Goal: Transaction & Acquisition: Purchase product/service

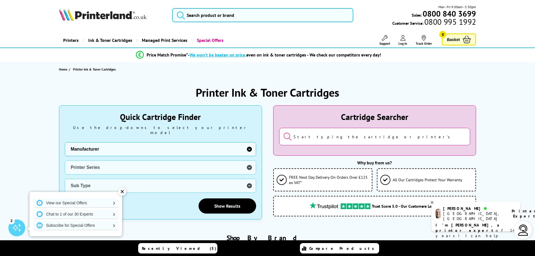
click at [248, 144] on select "Manufacturer Brother Canon Cubify Dell Dymo Epson HP Kodak Konica Minolta Kyoce…" at bounding box center [160, 149] width 191 height 14
select select "12462"
click at [65, 142] on select "Manufacturer Brother Canon Cubify Dell Dymo Epson HP Kodak Konica Minolta Kyoce…" at bounding box center [160, 149] width 191 height 14
click at [232, 200] on link "Show Results" at bounding box center [228, 205] width 58 height 15
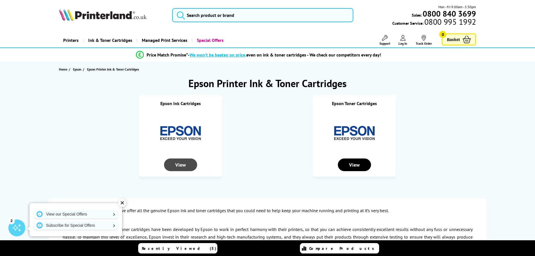
click at [179, 167] on div "View" at bounding box center [180, 165] width 33 height 13
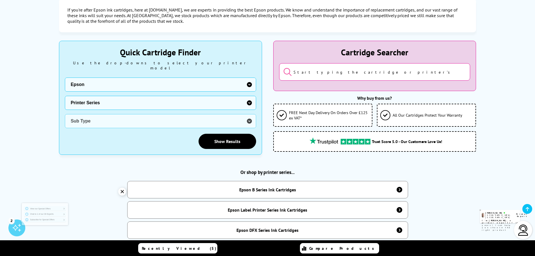
scroll to position [141, 0]
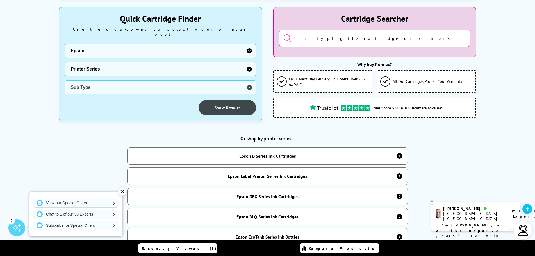
click at [226, 102] on link "Show Results" at bounding box center [228, 107] width 58 height 15
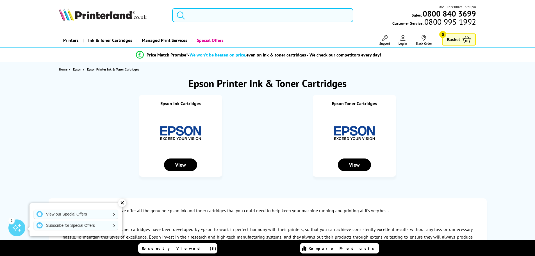
click at [235, 15] on input "search" at bounding box center [262, 15] width 181 height 14
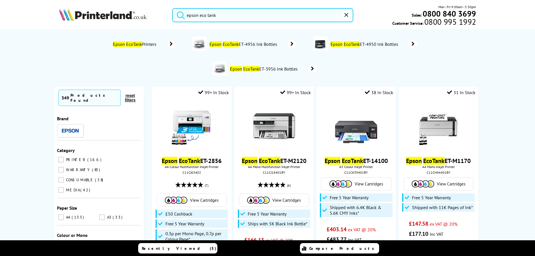
type input "epson eco tank"
click at [173, 8] on button "submit" at bounding box center [180, 14] width 14 height 12
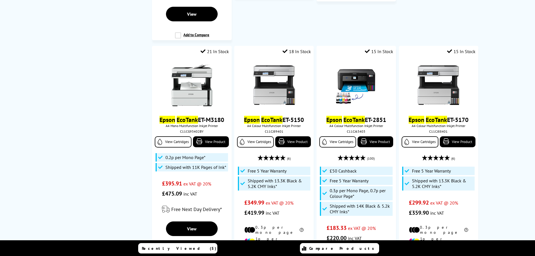
scroll to position [365, 0]
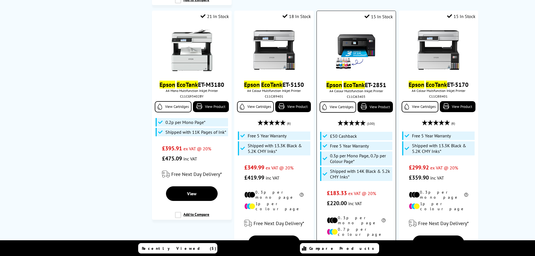
click at [365, 81] on link "Epson EcoTank ET-2851" at bounding box center [357, 85] width 60 height 8
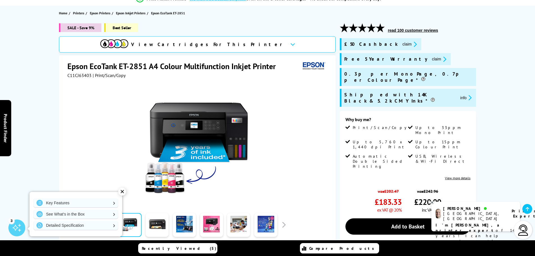
scroll to position [84, 0]
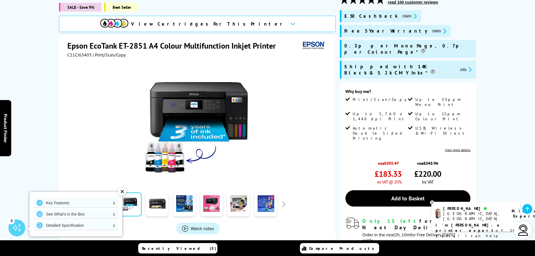
click at [456, 148] on link "View more details" at bounding box center [458, 150] width 26 height 4
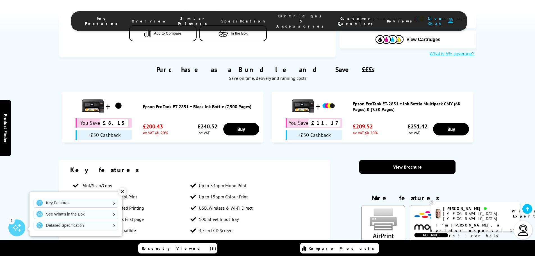
scroll to position [280, 0]
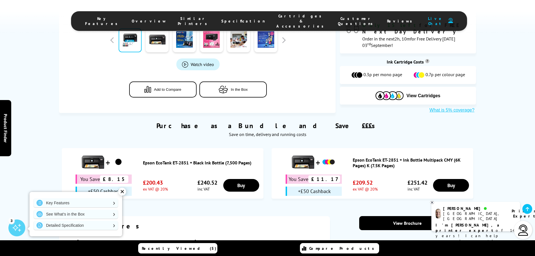
click at [90, 151] on img at bounding box center [93, 162] width 22 height 22
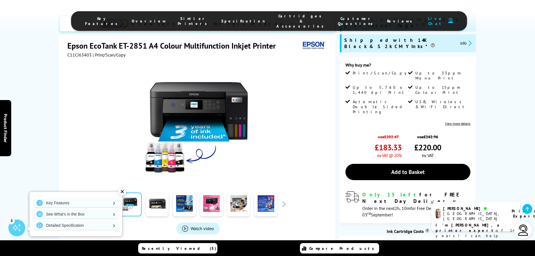
scroll to position [112, 0]
click at [193, 90] on img at bounding box center [198, 124] width 110 height 110
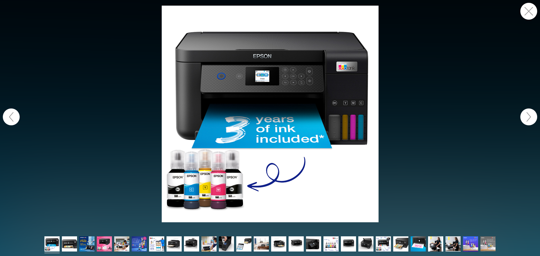
click at [533, 116] on button "button" at bounding box center [528, 116] width 17 height 17
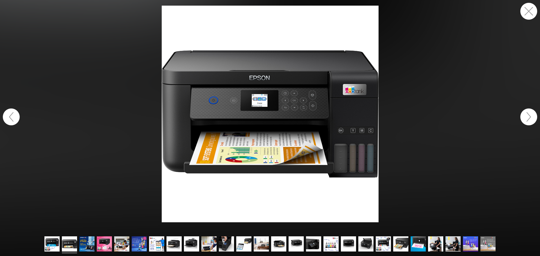
click at [533, 116] on button "button" at bounding box center [528, 116] width 17 height 17
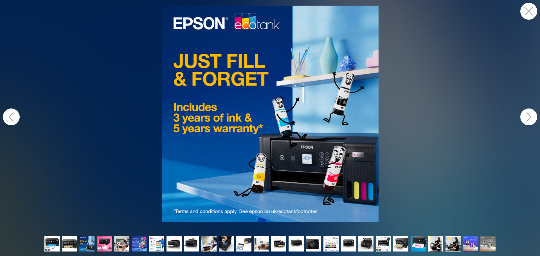
click at [533, 116] on button "button" at bounding box center [528, 116] width 17 height 17
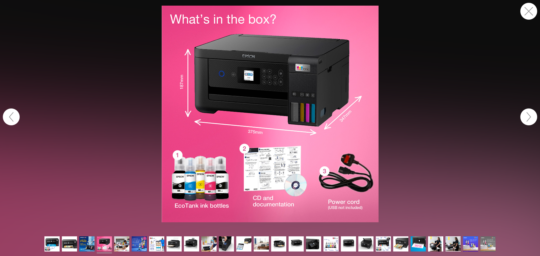
click at [533, 116] on button "button" at bounding box center [528, 116] width 17 height 17
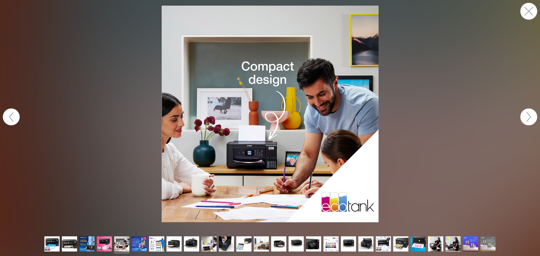
click at [533, 116] on button "button" at bounding box center [528, 116] width 17 height 17
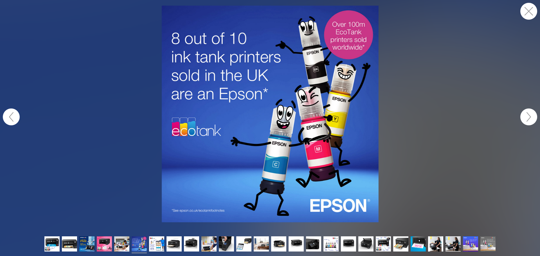
click at [526, 13] on button "button" at bounding box center [528, 11] width 17 height 17
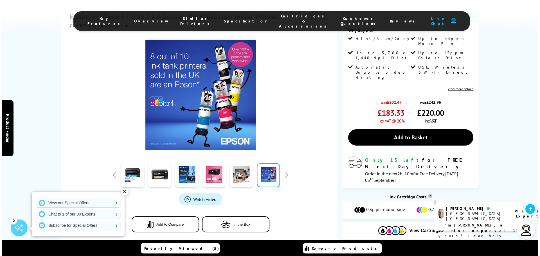
scroll to position [168, 0]
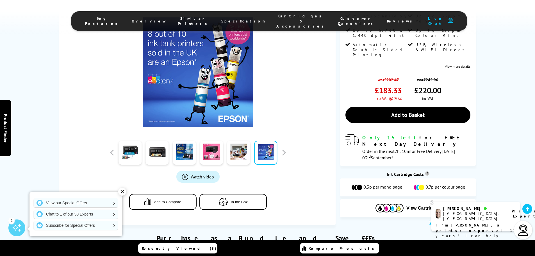
click at [199, 174] on span "Watch video" at bounding box center [202, 177] width 23 height 6
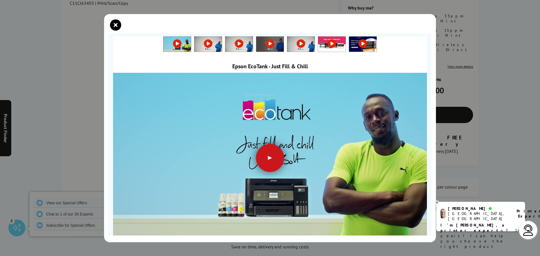
click at [271, 160] on div at bounding box center [270, 158] width 28 height 28
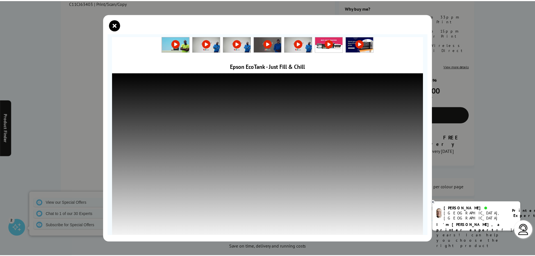
scroll to position [5, 0]
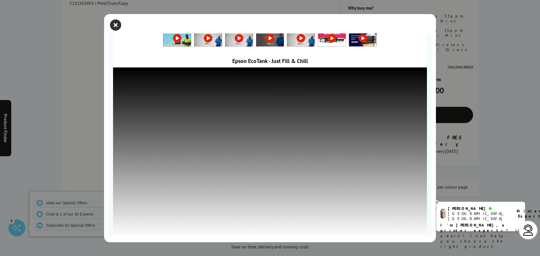
click at [114, 25] on icon "close modal" at bounding box center [115, 24] width 11 height 11
